Goal: Complete application form

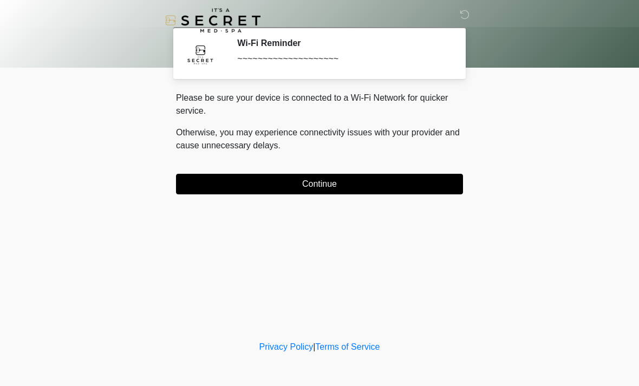
click at [195, 185] on button "Continue" at bounding box center [319, 184] width 287 height 21
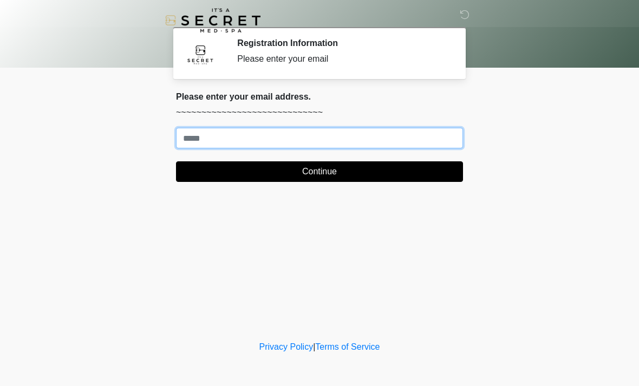
click at [254, 138] on input "Where should we email your treatment plan?" at bounding box center [319, 138] width 287 height 21
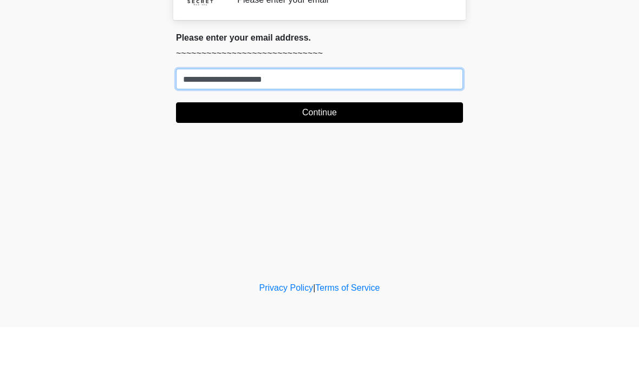
type input "**********"
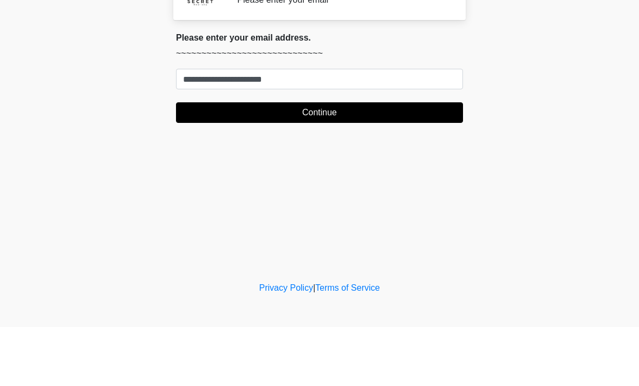
click at [265, 161] on button "Continue" at bounding box center [319, 171] width 287 height 21
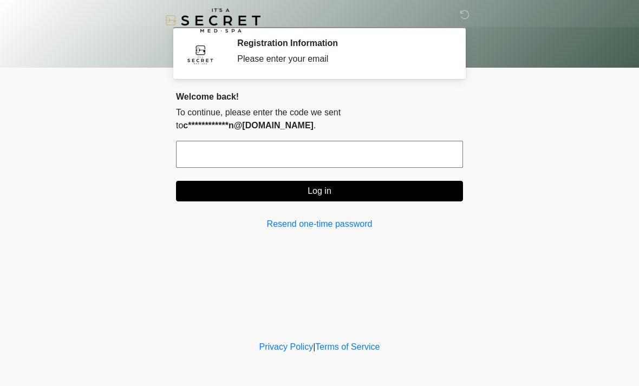
click at [214, 152] on input "text" at bounding box center [319, 154] width 287 height 27
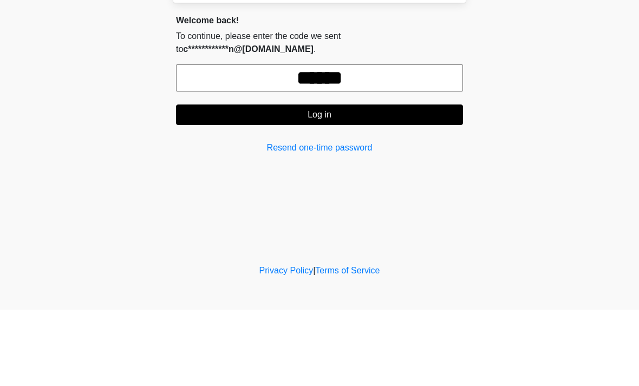
type input "******"
click at [357, 181] on button "Log in" at bounding box center [319, 191] width 287 height 21
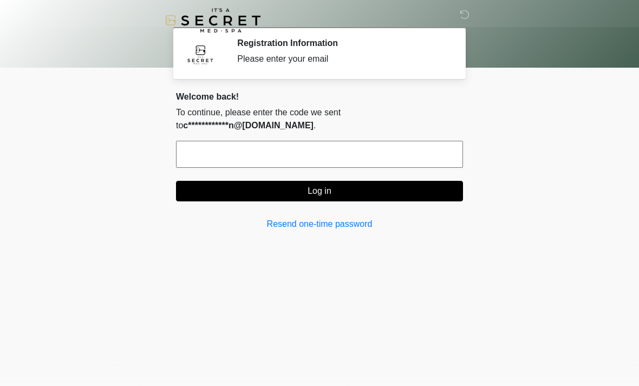
click at [360, 190] on button "Log in" at bounding box center [319, 191] width 287 height 21
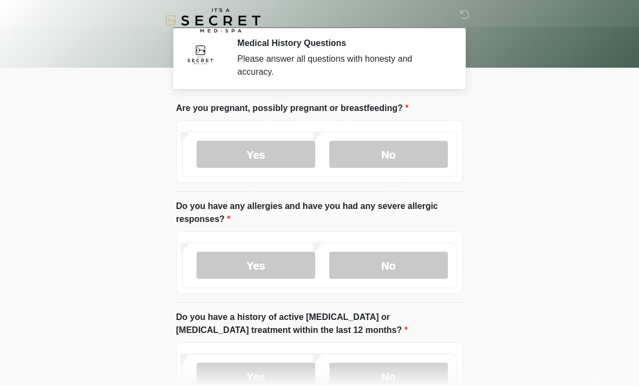
click at [393, 155] on label "No" at bounding box center [388, 154] width 119 height 27
click at [386, 266] on label "No" at bounding box center [388, 265] width 119 height 27
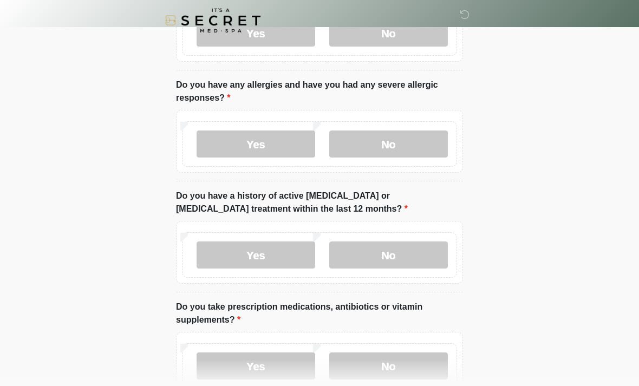
scroll to position [121, 0]
click at [411, 254] on label "No" at bounding box center [388, 254] width 119 height 27
click at [272, 366] on label "Yes" at bounding box center [255, 365] width 119 height 27
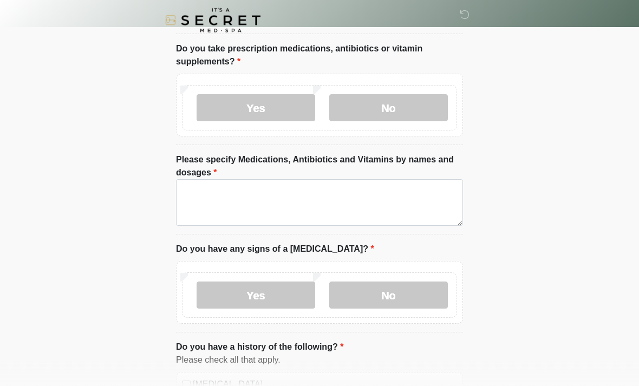
scroll to position [379, 0]
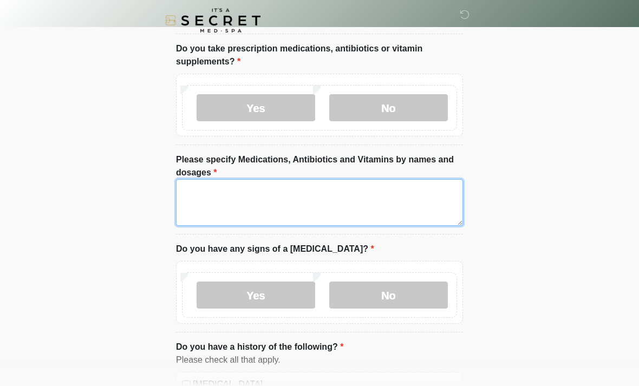
click at [356, 202] on textarea "Please specify Medications, Antibiotics and Vitamins by names and dosages" at bounding box center [319, 202] width 287 height 47
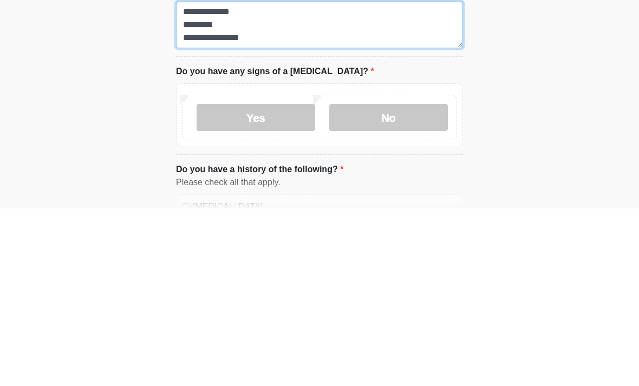
type textarea "**********"
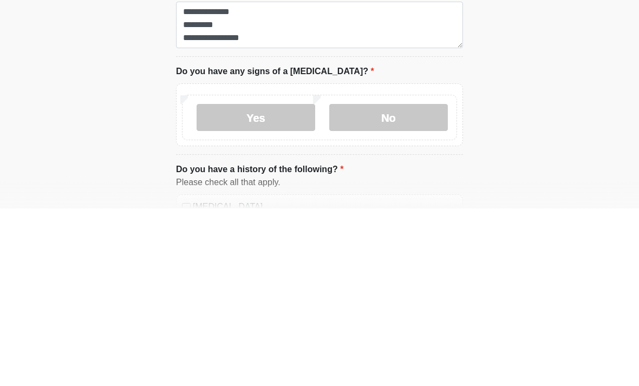
click at [369, 281] on label "No" at bounding box center [388, 294] width 119 height 27
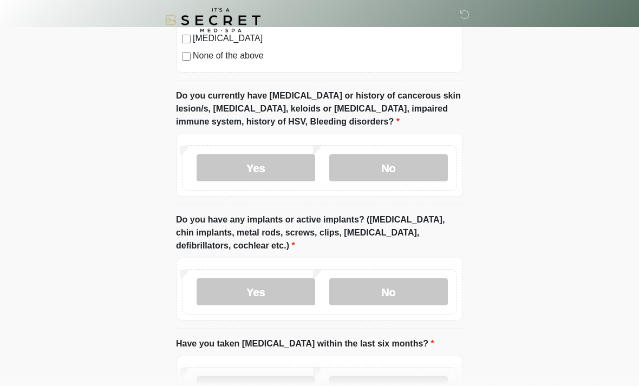
scroll to position [899, 0]
click at [279, 161] on label "Yes" at bounding box center [255, 167] width 119 height 27
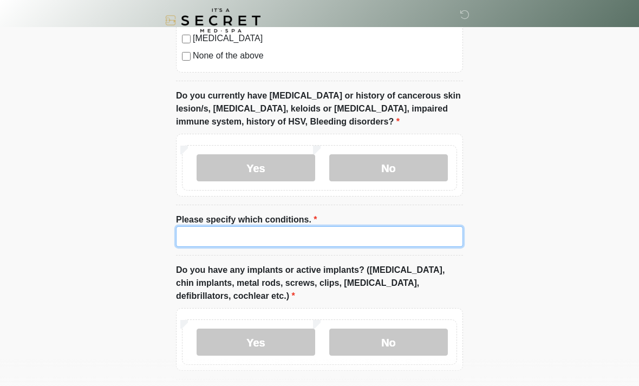
click at [306, 234] on input "Please specify which conditions." at bounding box center [319, 236] width 287 height 21
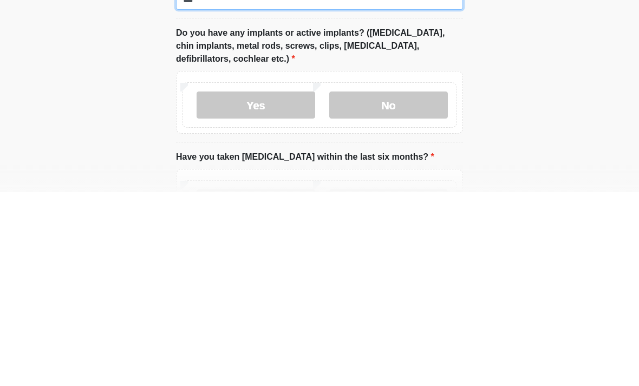
scroll to position [942, 0]
type input "***"
click at [410, 285] on label "No" at bounding box center [388, 298] width 119 height 27
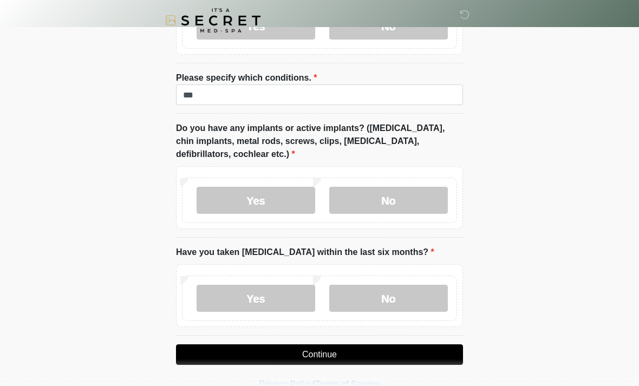
click at [401, 293] on label "No" at bounding box center [388, 298] width 119 height 27
click at [375, 353] on button "Continue" at bounding box center [319, 354] width 287 height 21
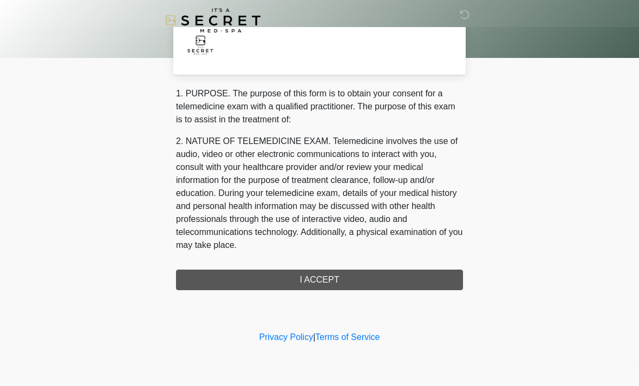
scroll to position [0, 0]
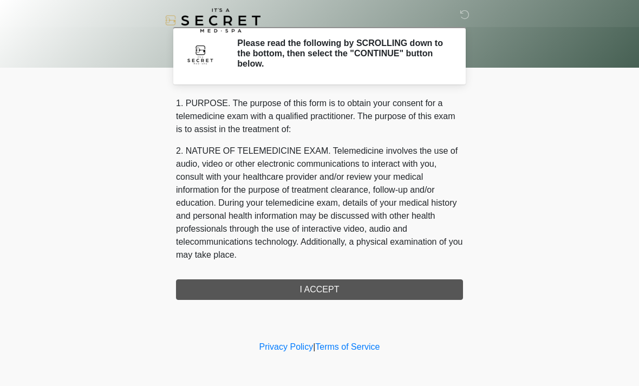
click at [347, 285] on div "1. PURPOSE. The purpose of this form is to obtain your consent for a telemedici…" at bounding box center [319, 198] width 287 height 203
click at [326, 289] on div "1. PURPOSE. The purpose of this form is to obtain your consent for a telemedici…" at bounding box center [319, 198] width 287 height 203
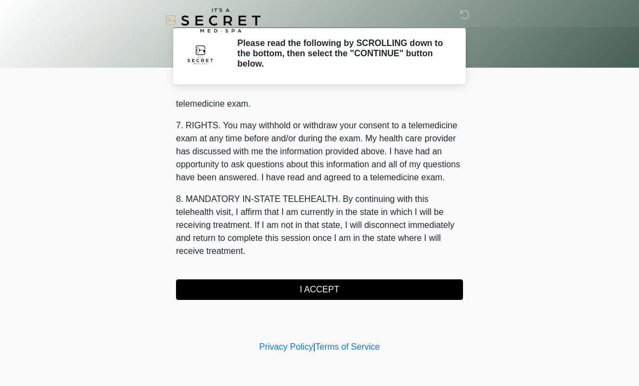
click at [339, 287] on button "I ACCEPT" at bounding box center [319, 289] width 287 height 21
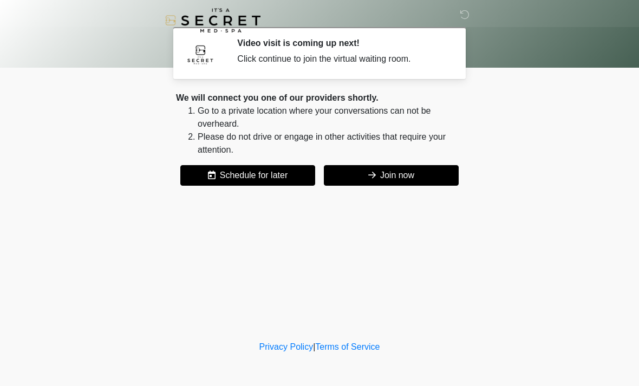
click at [394, 179] on button "Join now" at bounding box center [391, 175] width 135 height 21
